Goal: Information Seeking & Learning: Learn about a topic

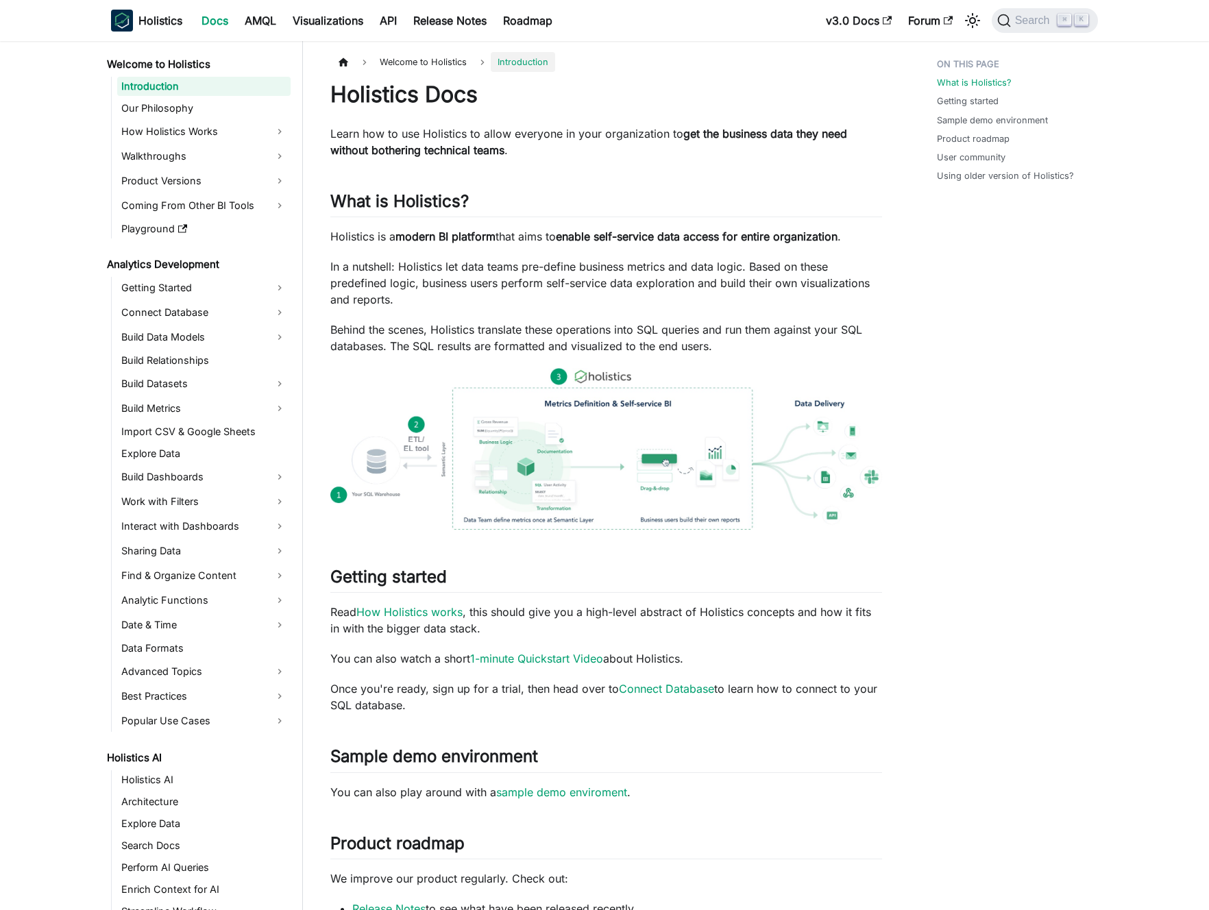
click at [451, 138] on p "Learn how to use Holistics to allow everyone in your organization to get the bu…" at bounding box center [606, 141] width 552 height 33
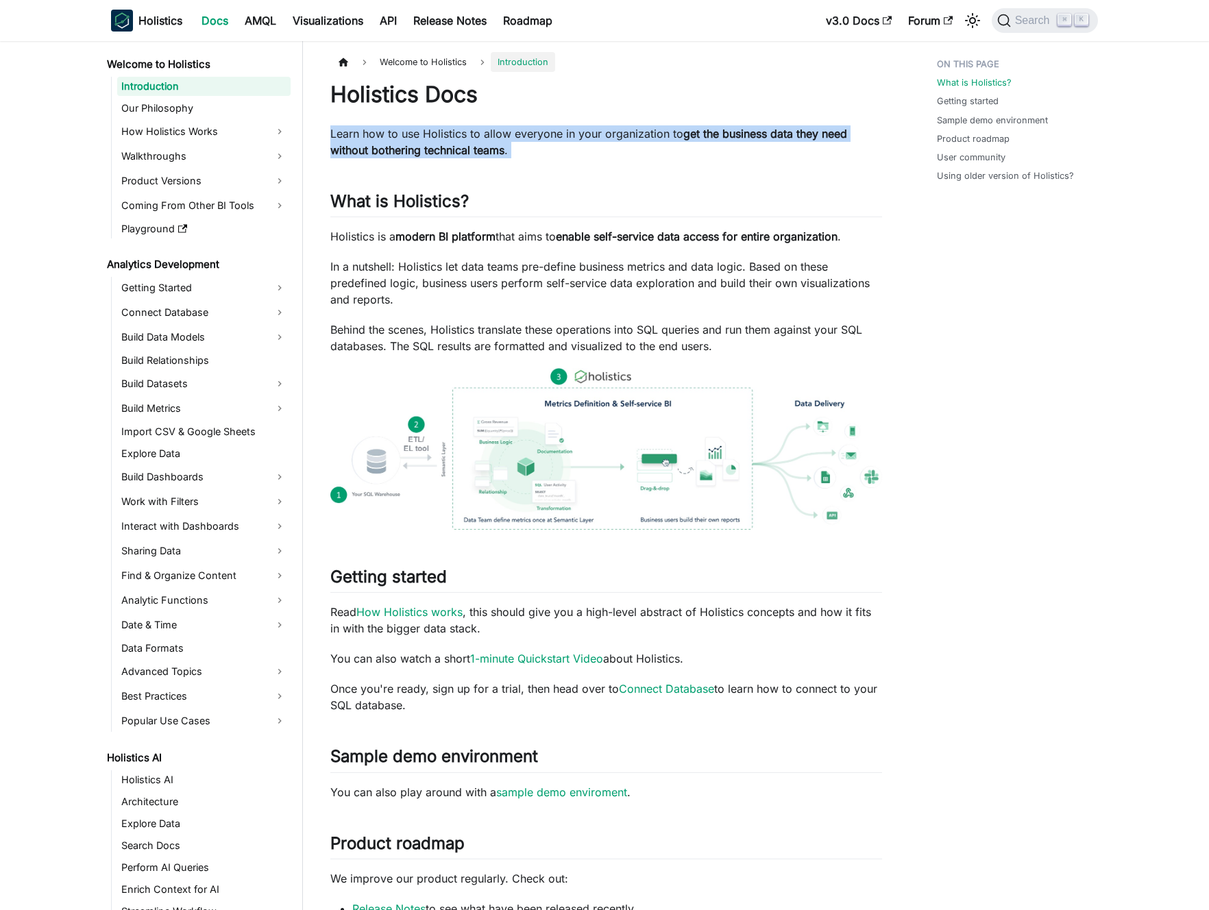
click at [451, 138] on p "Learn how to use Holistics to allow everyone in your organization to get the bu…" at bounding box center [606, 141] width 552 height 33
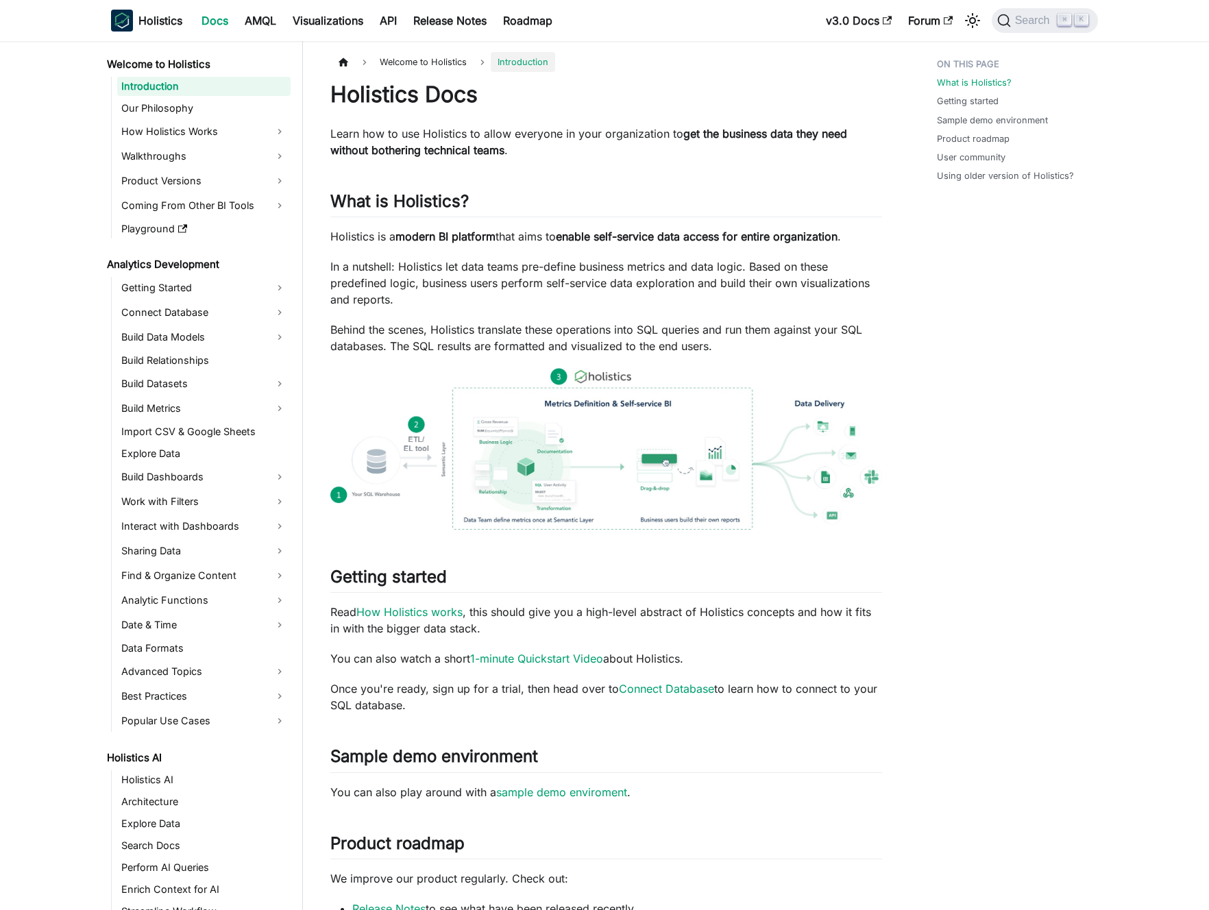
click at [461, 140] on p "Learn how to use Holistics to allow everyone in your organization to get the bu…" at bounding box center [606, 141] width 552 height 33
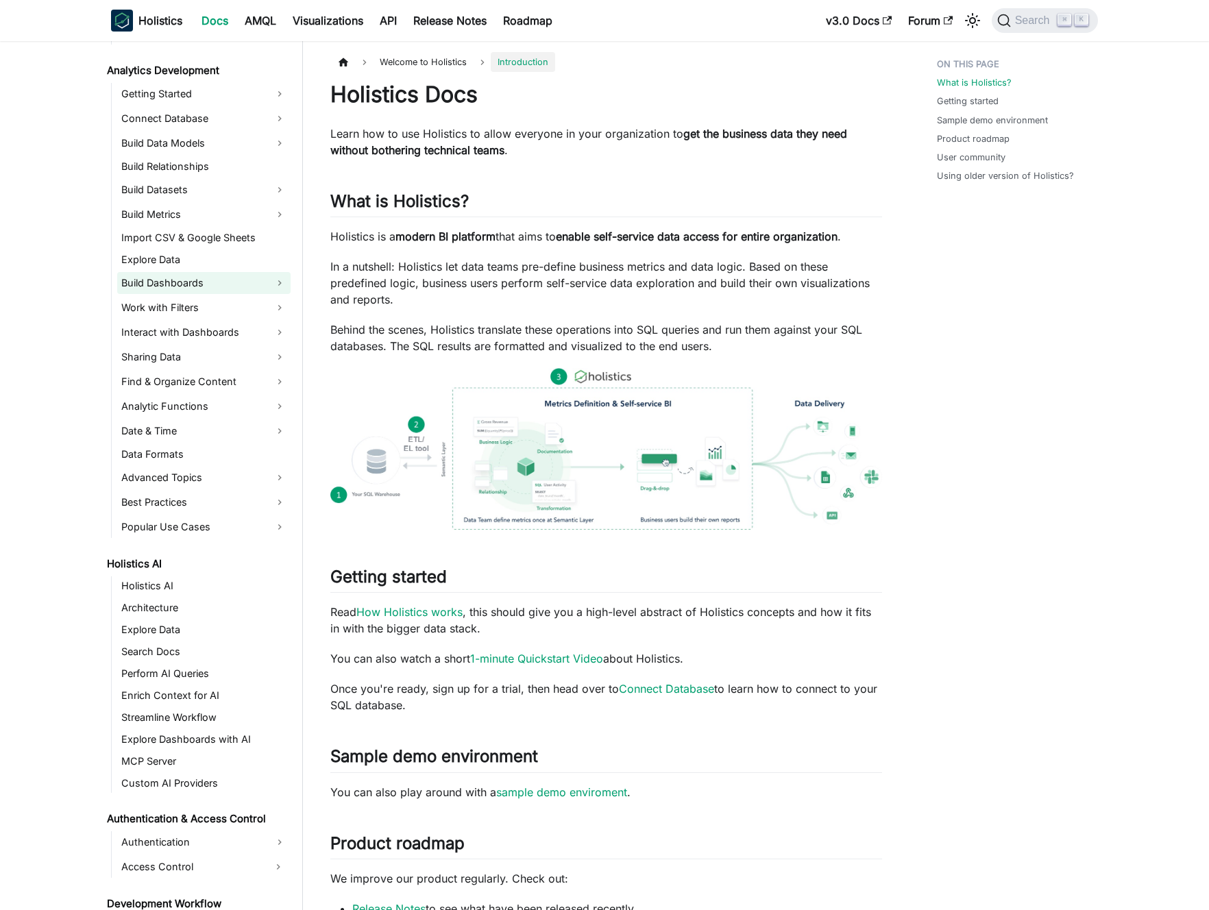
scroll to position [464, 0]
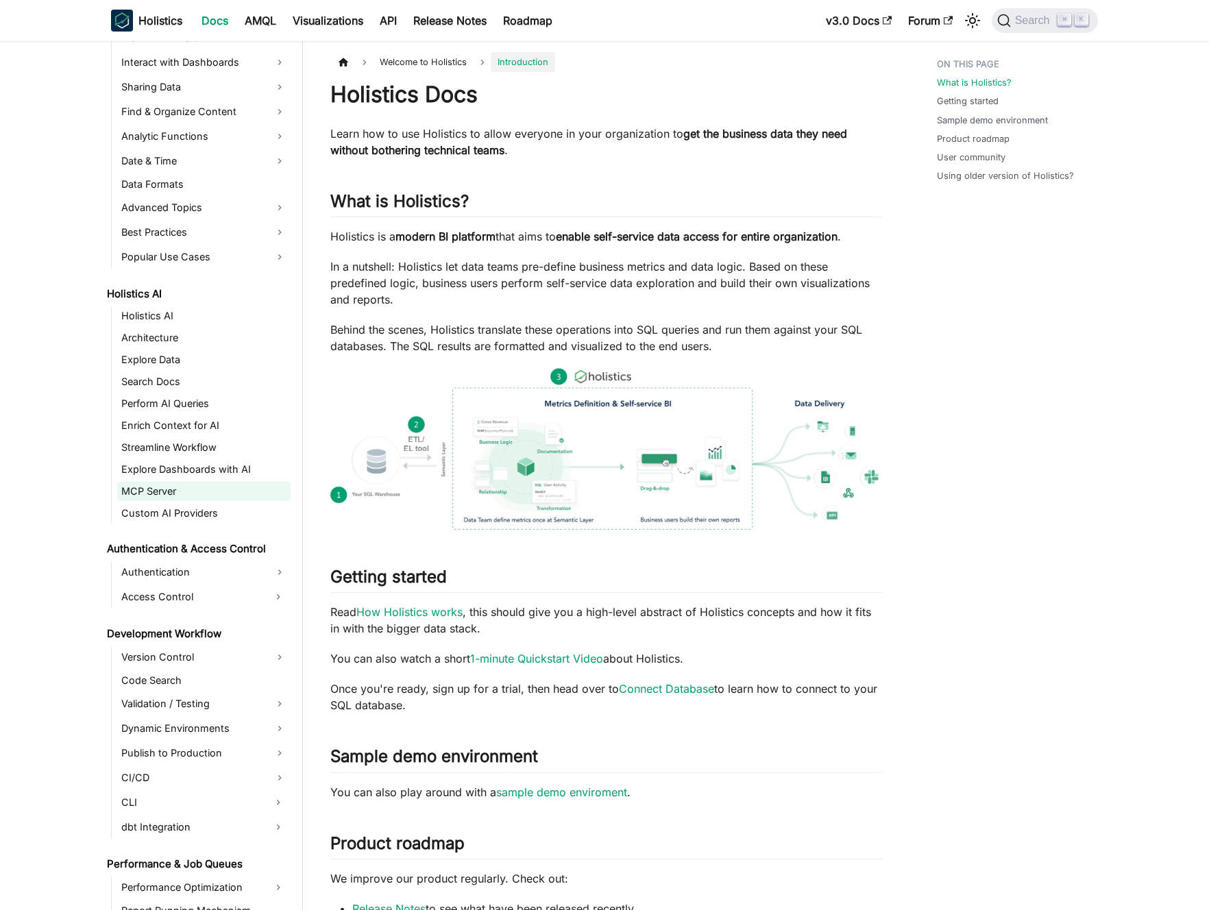
click at [166, 490] on link "MCP Server" at bounding box center [203, 491] width 173 height 19
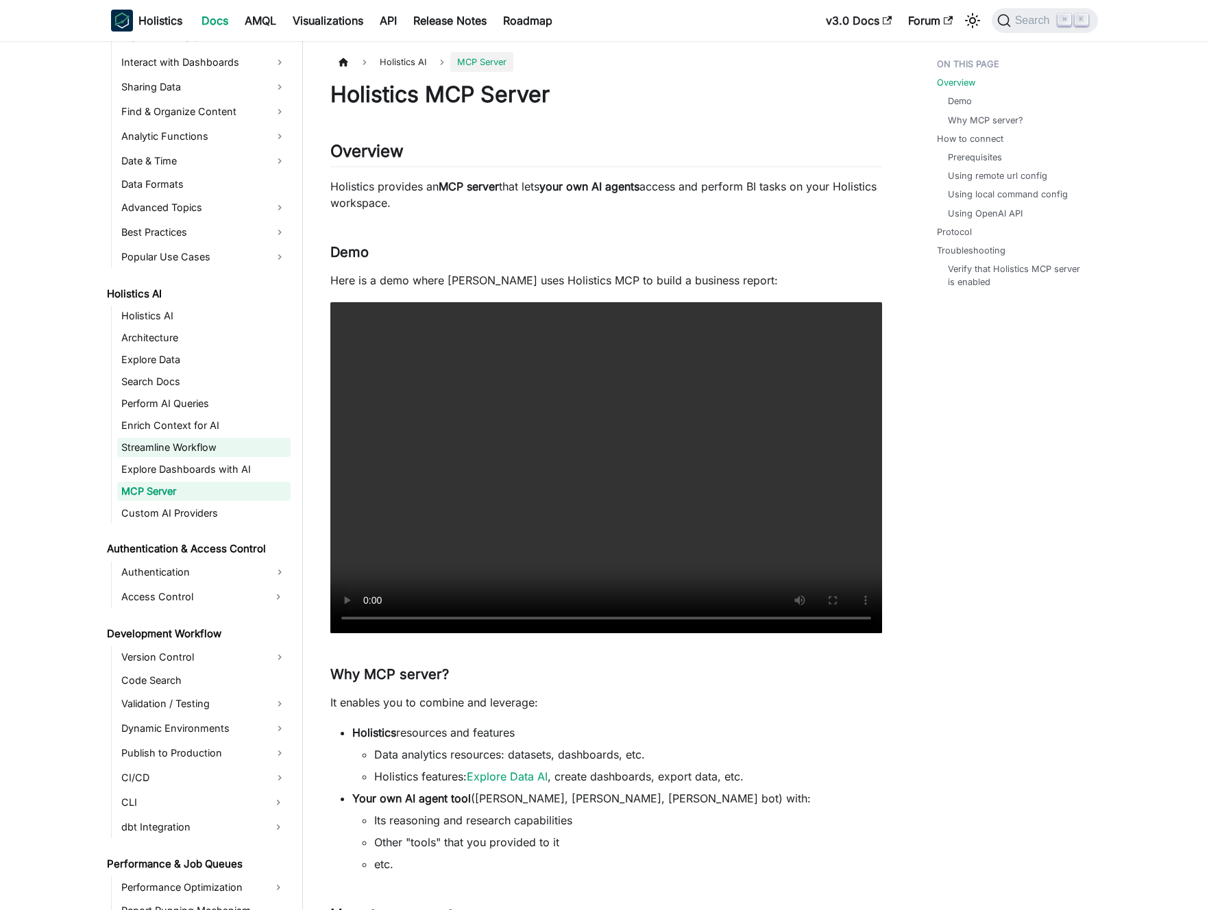
click at [181, 446] on link "Streamline Workflow" at bounding box center [203, 447] width 173 height 19
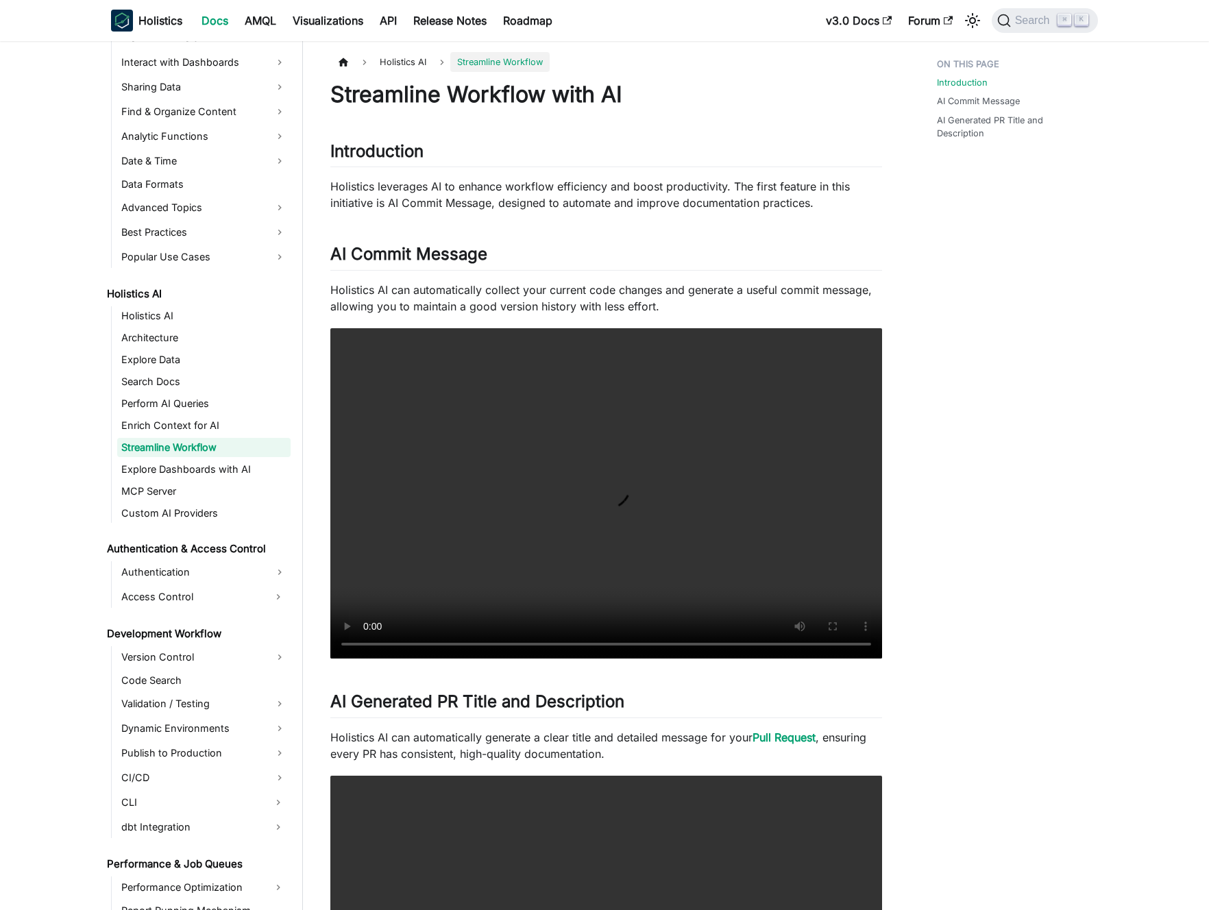
click at [450, 300] on p "Holistics AI can automatically collect your current code changes and generate a…" at bounding box center [606, 298] width 552 height 33
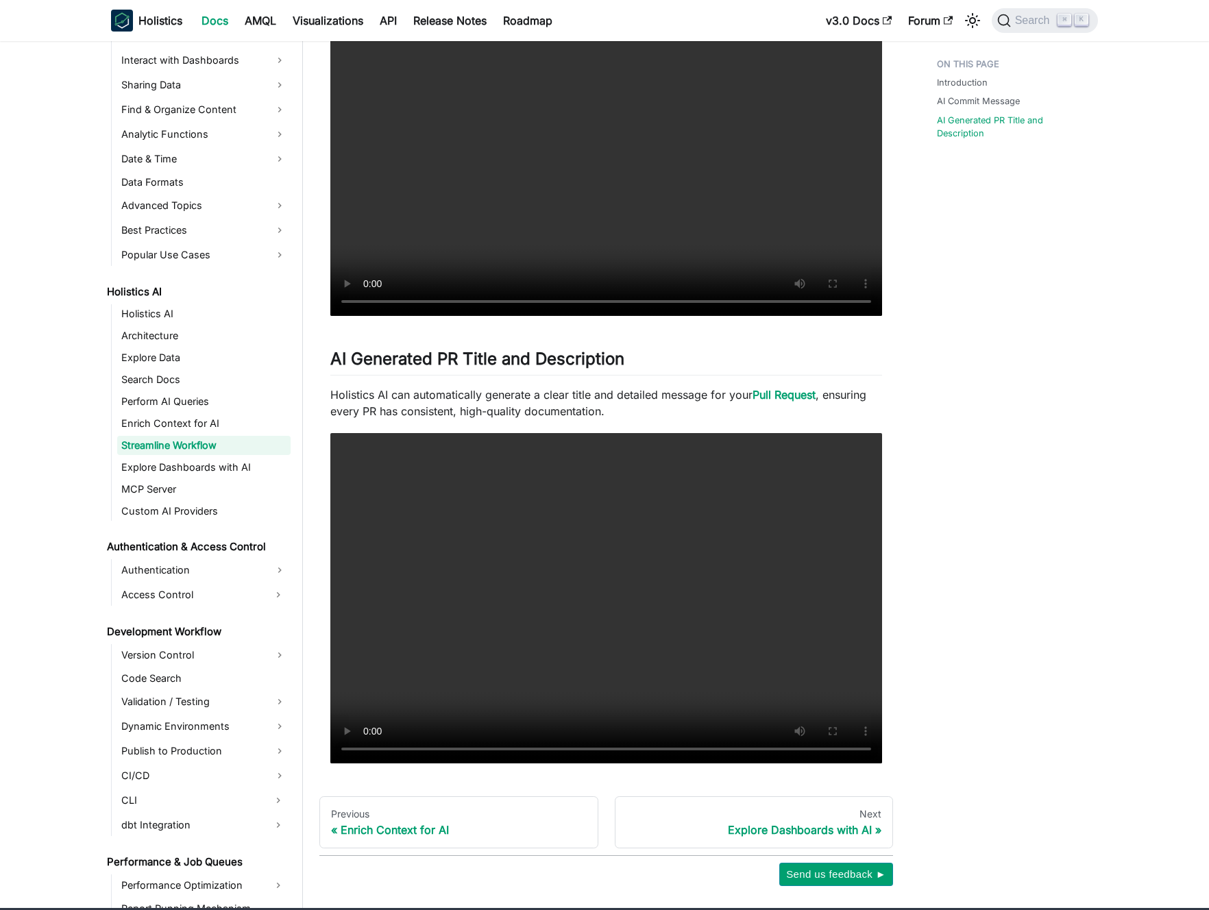
scroll to position [401, 0]
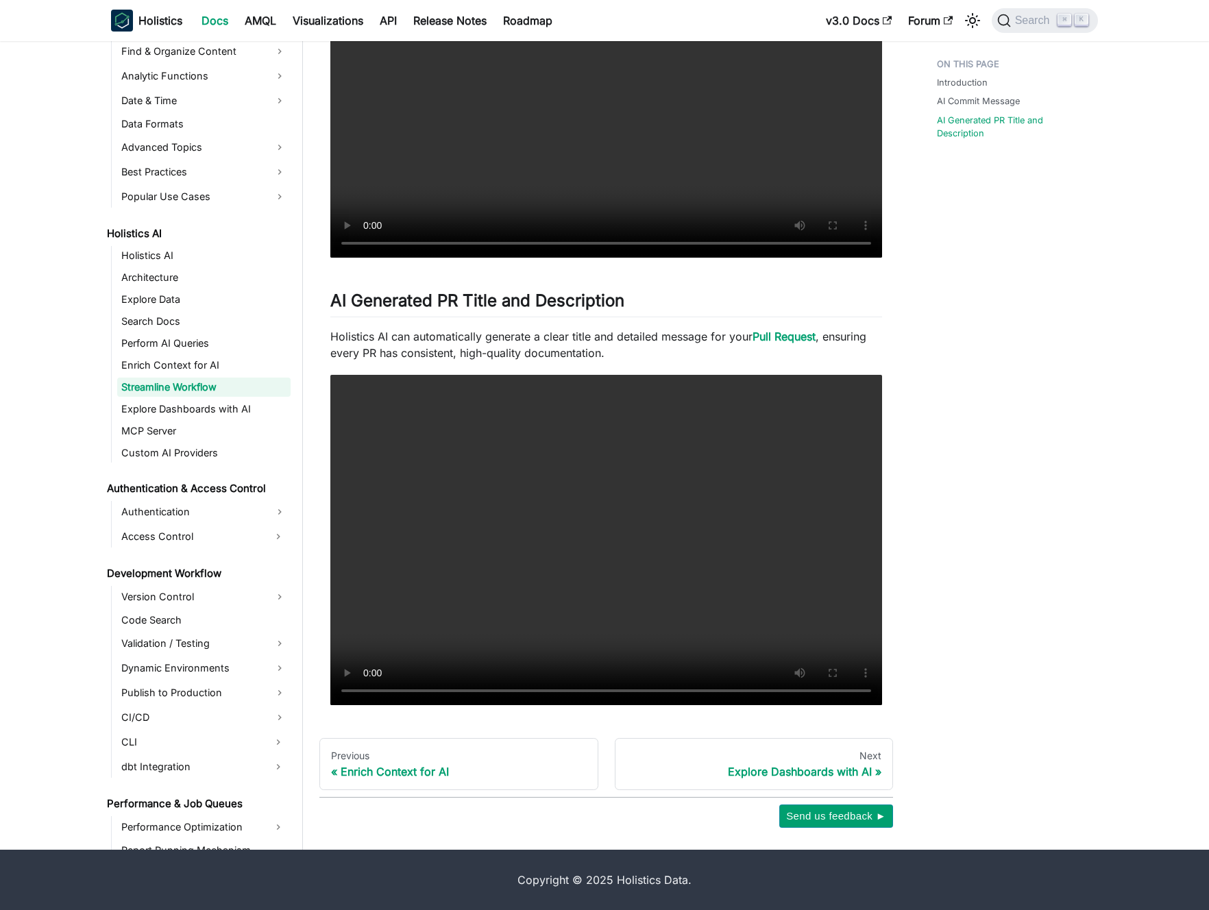
click at [448, 334] on p "Holistics AI can automatically generate a clear title and detailed message for …" at bounding box center [606, 344] width 552 height 33
click at [435, 337] on p "Holistics AI can automatically generate a clear title and detailed message for …" at bounding box center [606, 344] width 552 height 33
click at [187, 379] on link "Streamline Workflow" at bounding box center [203, 387] width 173 height 19
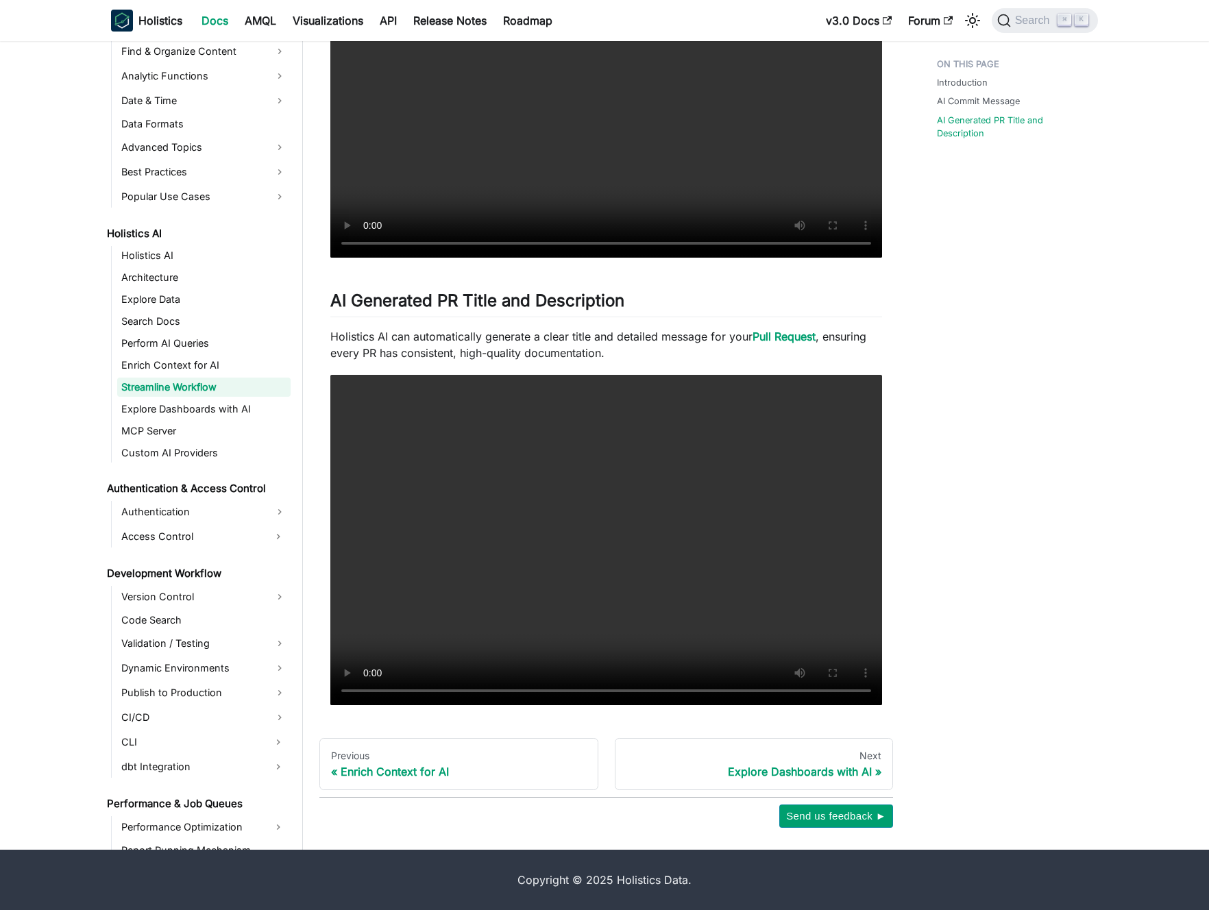
scroll to position [0, 0]
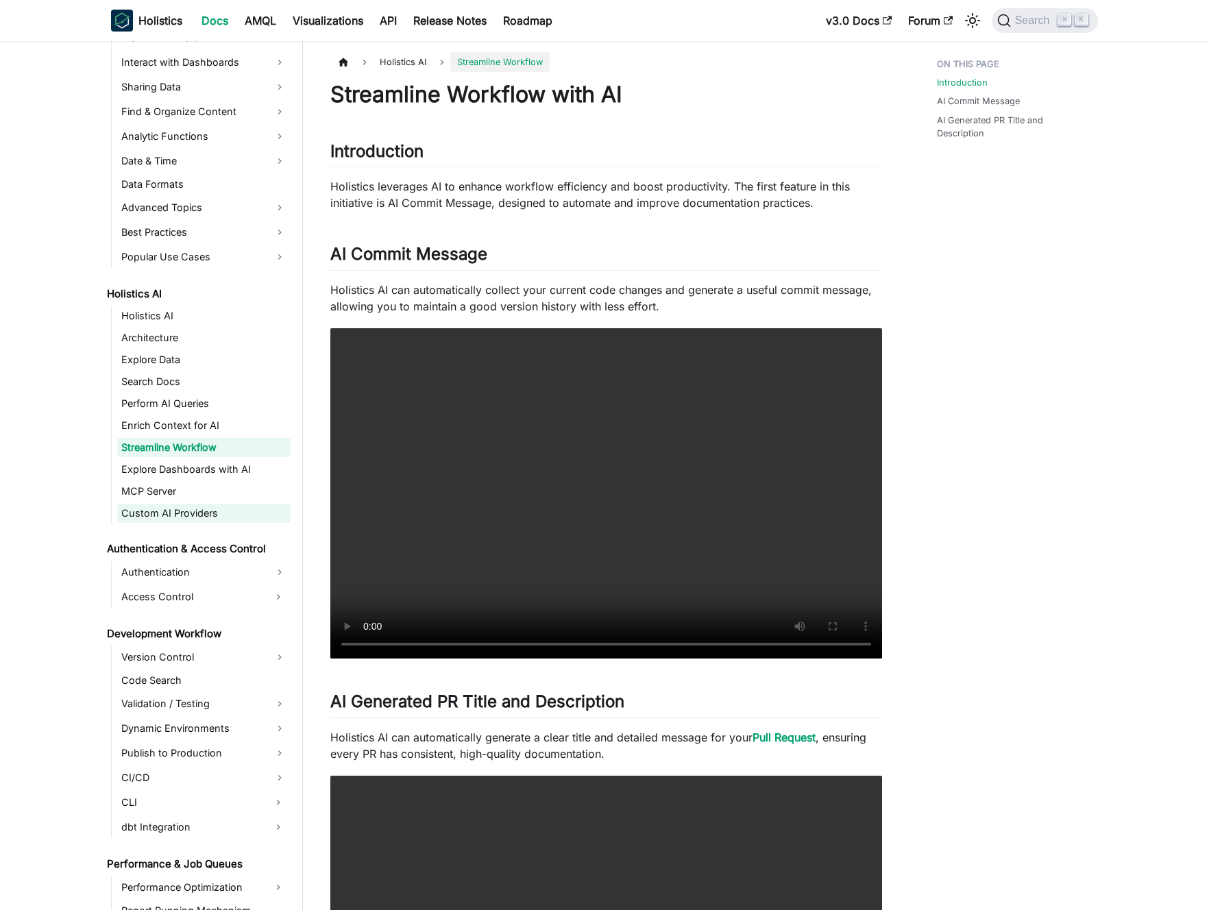
click at [172, 512] on link "Custom AI Providers" at bounding box center [203, 513] width 173 height 19
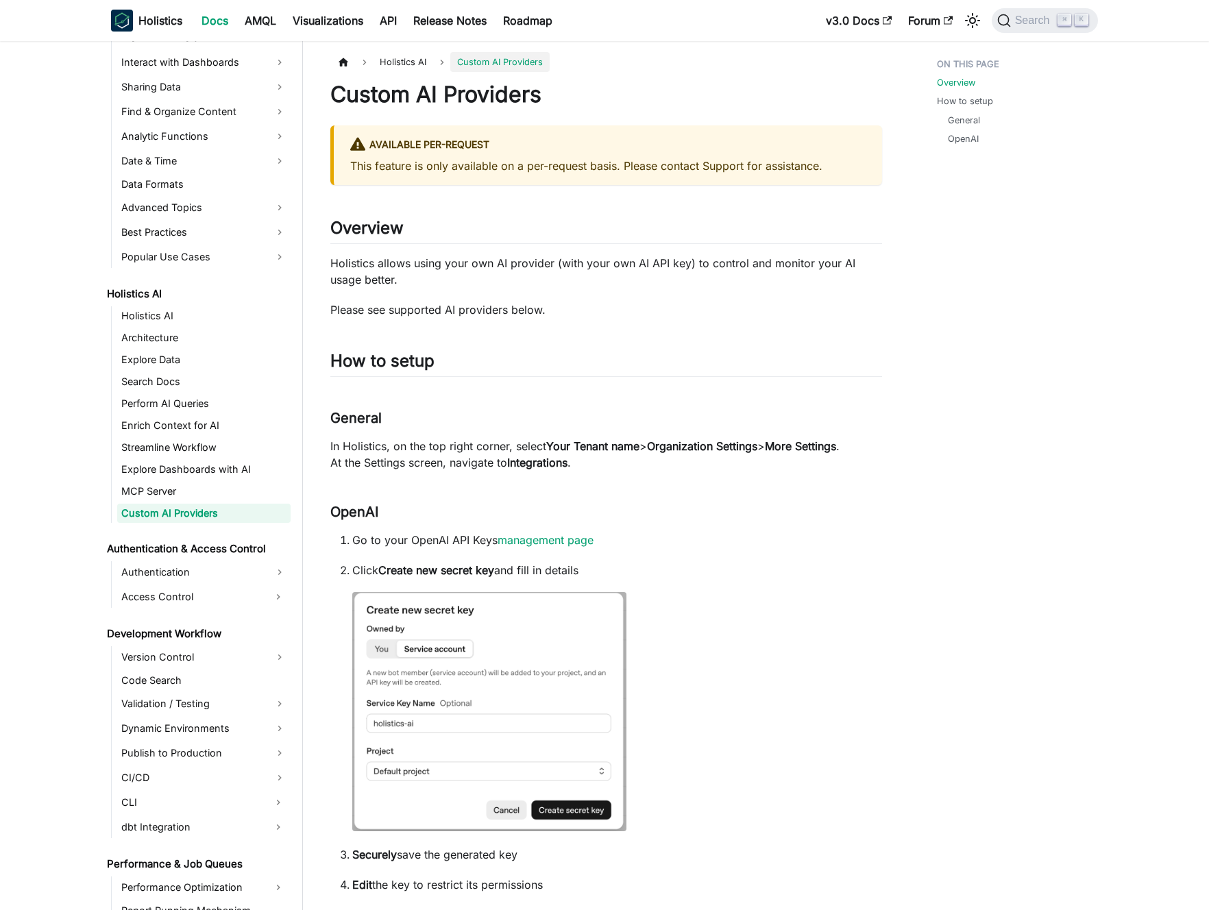
click at [173, 480] on ul "Holistics AI Architecture Explore Data Search Docs Perform AI Queries Enrich Co…" at bounding box center [201, 414] width 180 height 217
click at [177, 472] on link "Explore Dashboards with AI" at bounding box center [203, 469] width 173 height 19
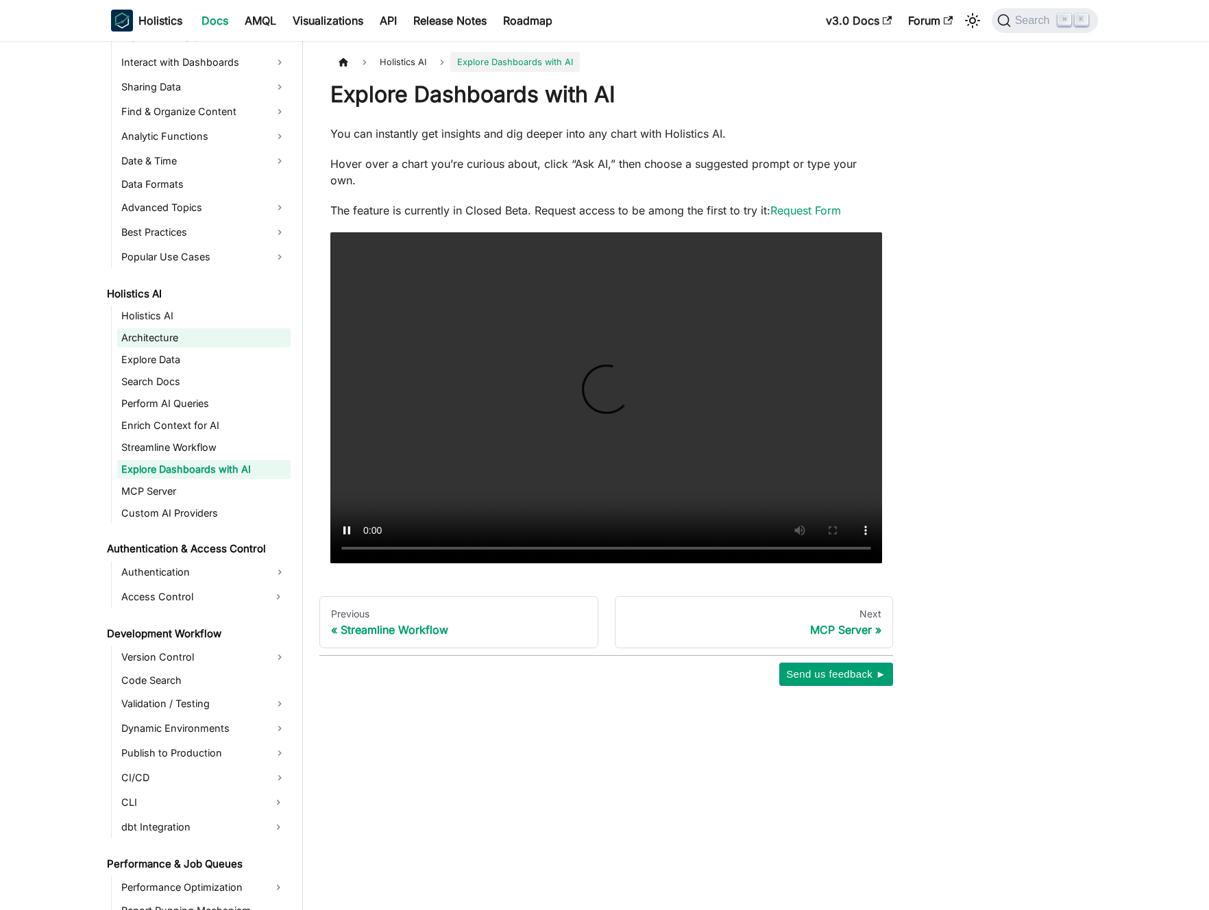
click at [182, 331] on link "Architecture" at bounding box center [203, 337] width 173 height 19
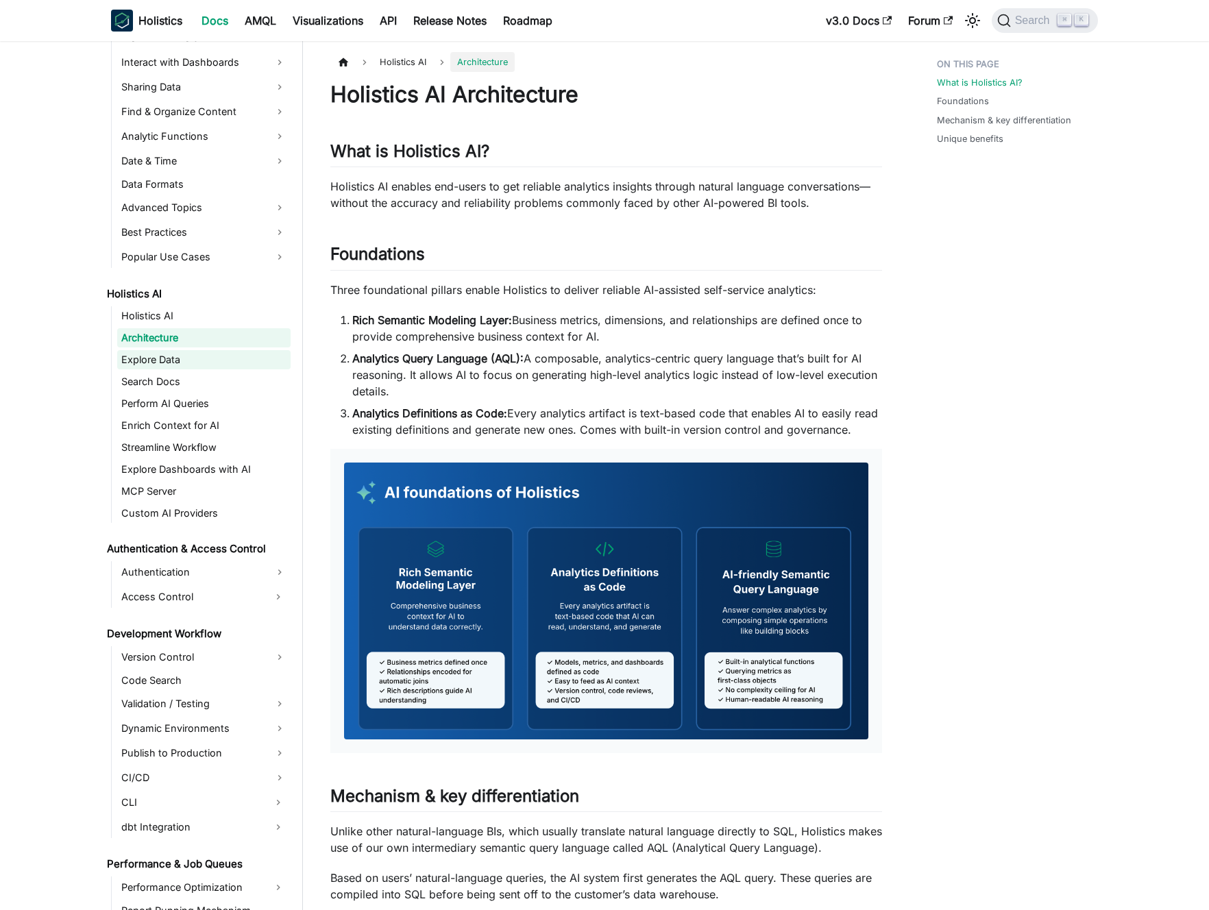
click at [182, 356] on link "Explore Data" at bounding box center [203, 359] width 173 height 19
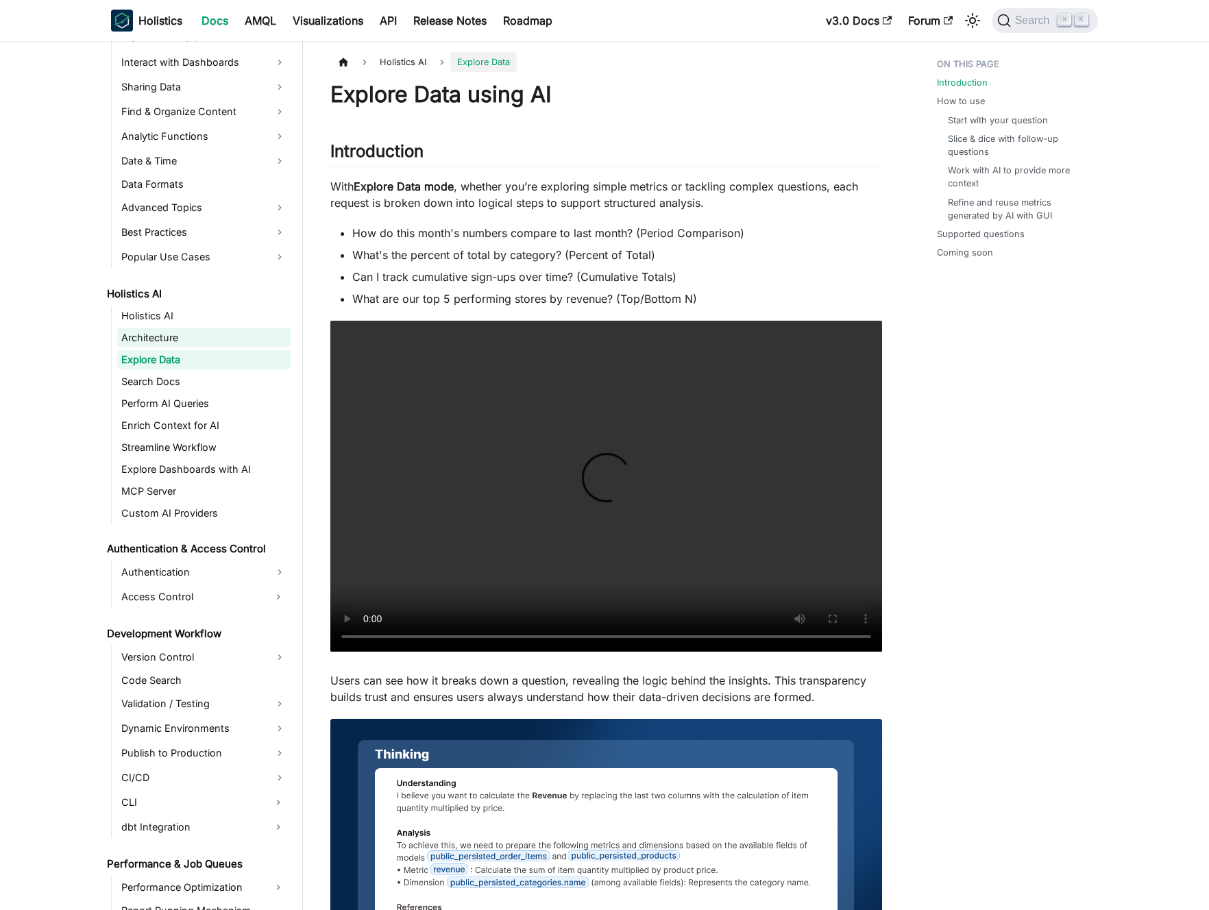
click at [187, 342] on link "Architecture" at bounding box center [203, 337] width 173 height 19
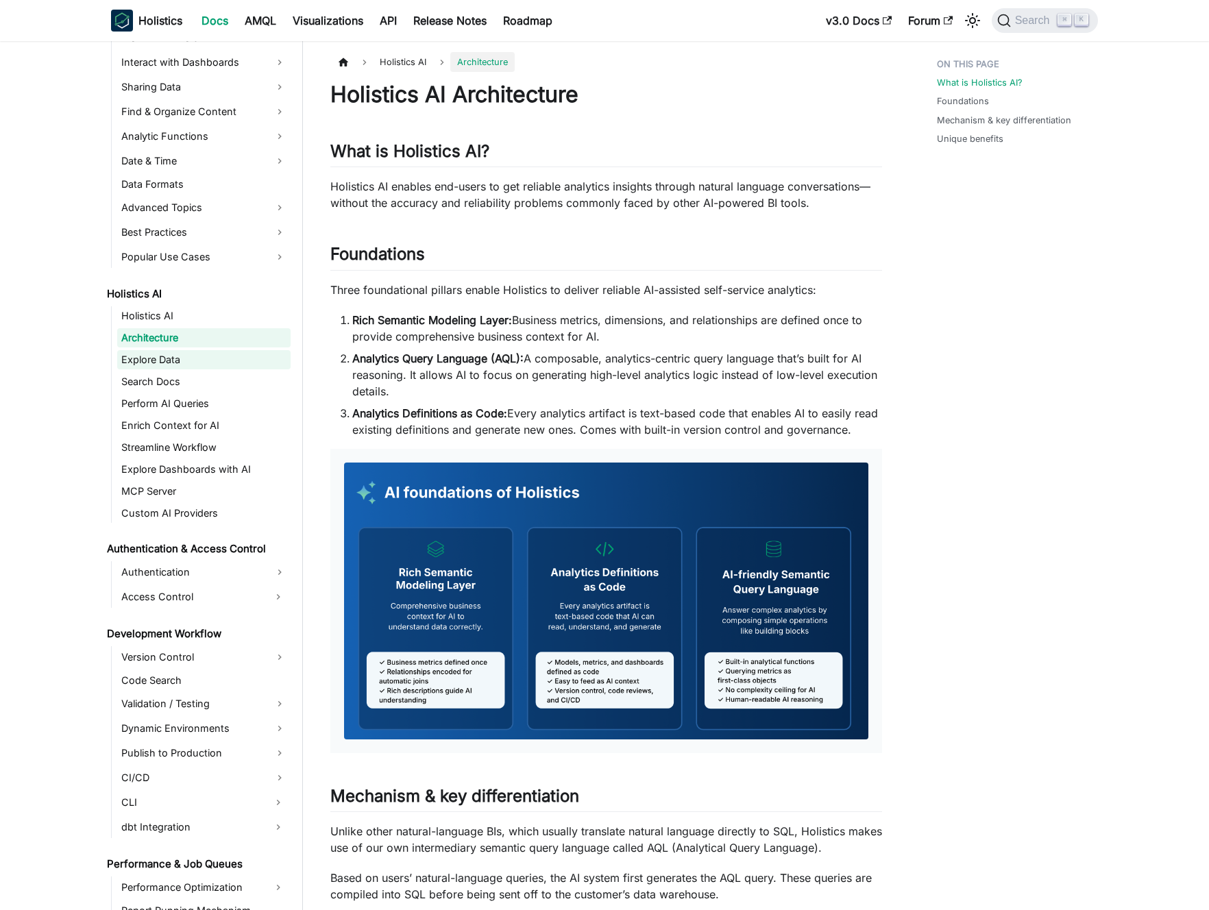
click at [186, 354] on link "Explore Data" at bounding box center [203, 359] width 173 height 19
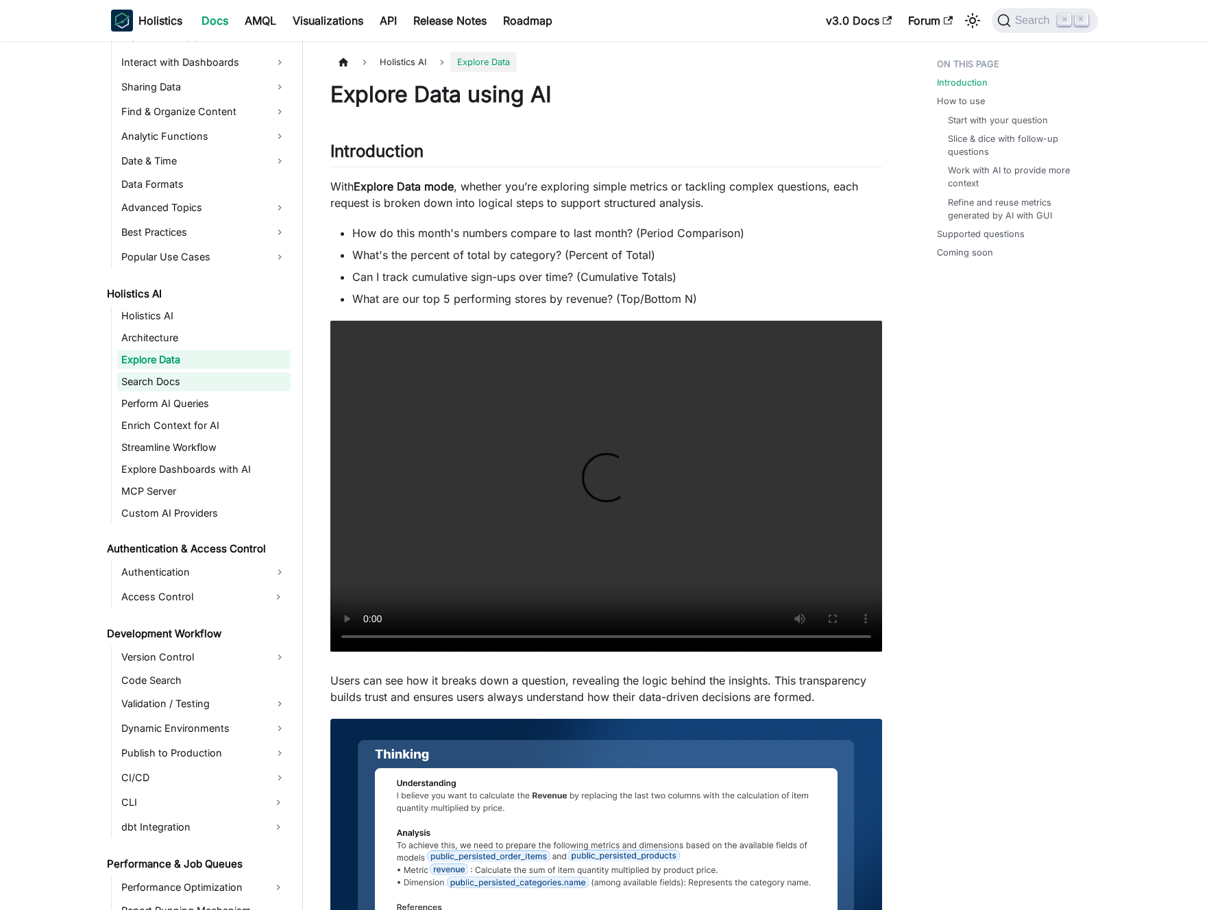
click at [182, 378] on link "Search Docs" at bounding box center [203, 381] width 173 height 19
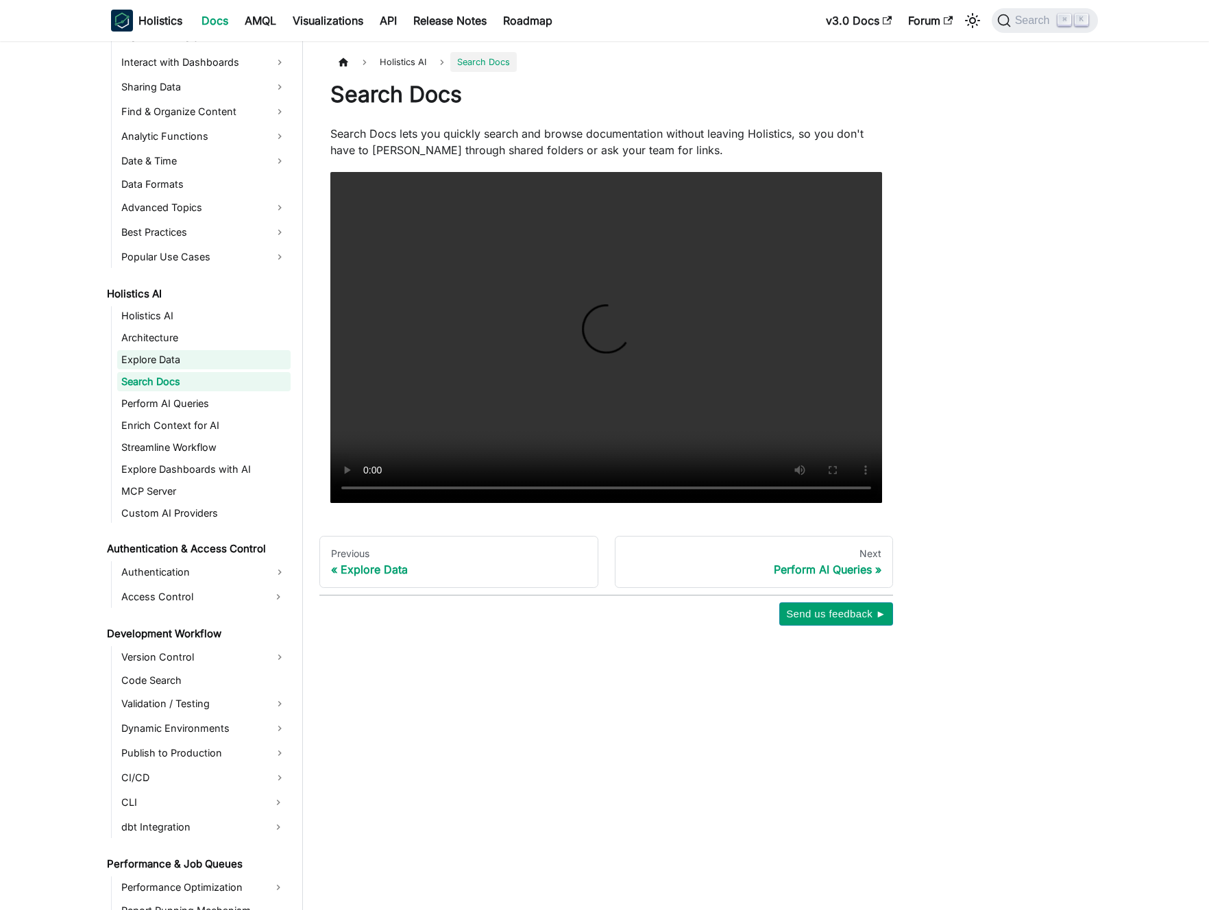
click at [184, 364] on link "Explore Data" at bounding box center [203, 359] width 173 height 19
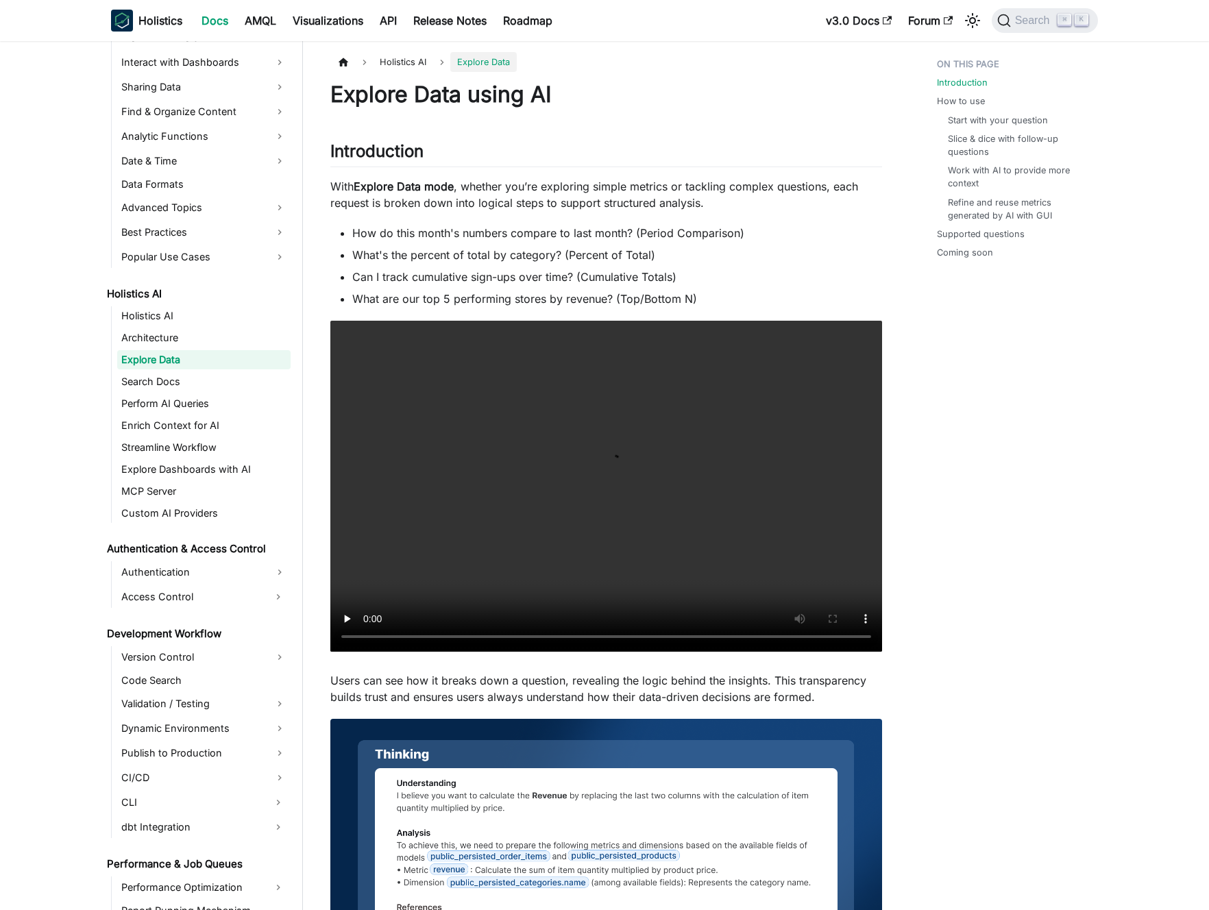
click at [453, 258] on li "What's the percent of total by category? (Percent of Total)" at bounding box center [617, 255] width 530 height 16
drag, startPoint x: 453, startPoint y: 258, endPoint x: 465, endPoint y: 255, distance: 12.0
click at [454, 258] on li "What's the percent of total by category? (Percent of Total)" at bounding box center [617, 255] width 530 height 16
click at [465, 255] on li "What's the percent of total by category? (Percent of Total)" at bounding box center [617, 255] width 530 height 16
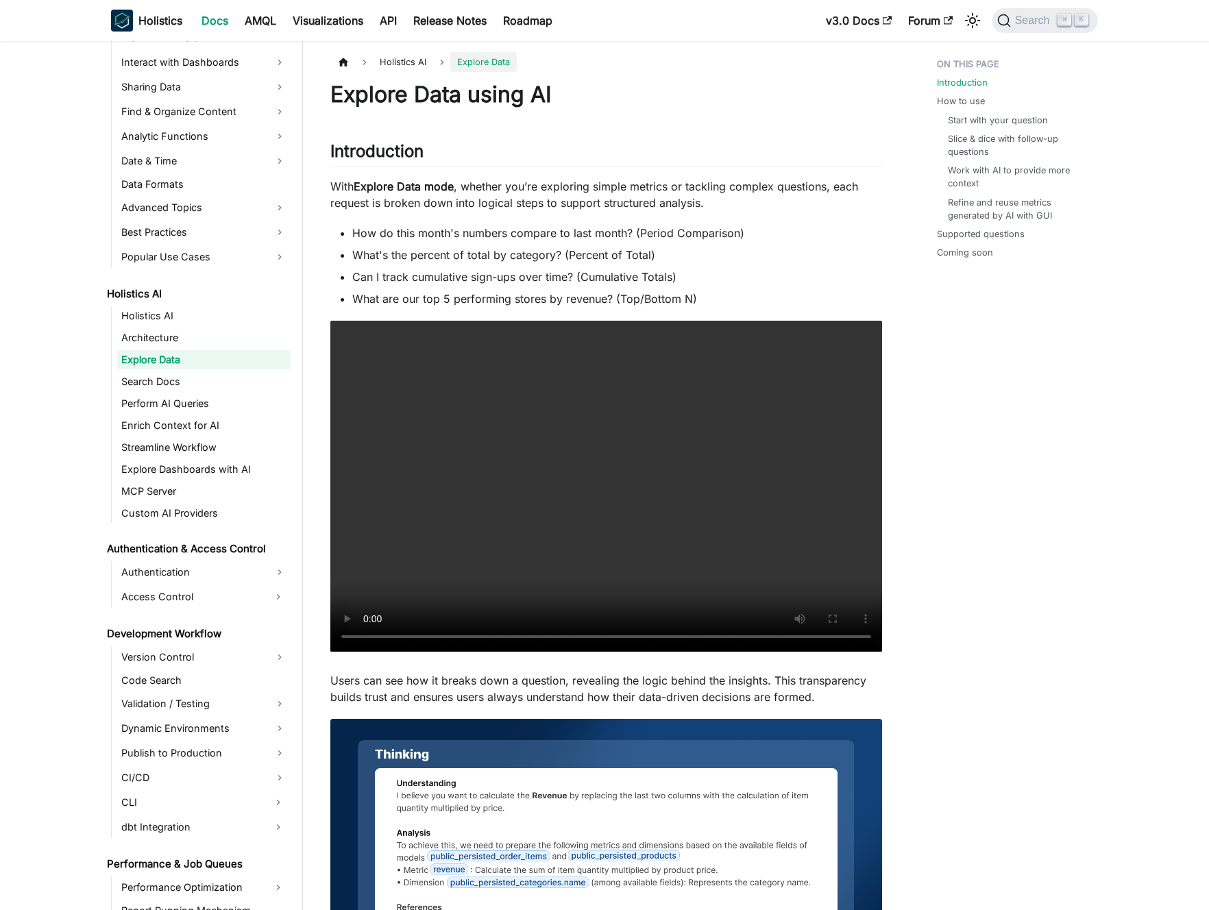
click at [696, 270] on li "Can I track cumulative sign-ups over time? (Cumulative Totals)" at bounding box center [617, 277] width 530 height 16
click at [690, 269] on li "Can I track cumulative sign-ups over time? (Cumulative Totals)" at bounding box center [617, 277] width 530 height 16
